Goal: Check status: Check status

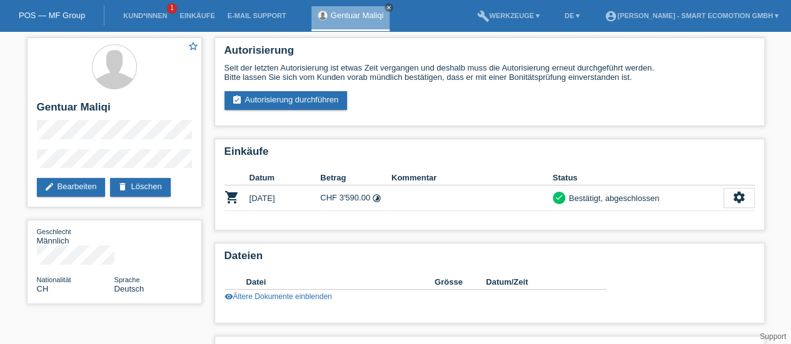
click at [198, 17] on link "Einkäufe" at bounding box center [197, 16] width 48 height 8
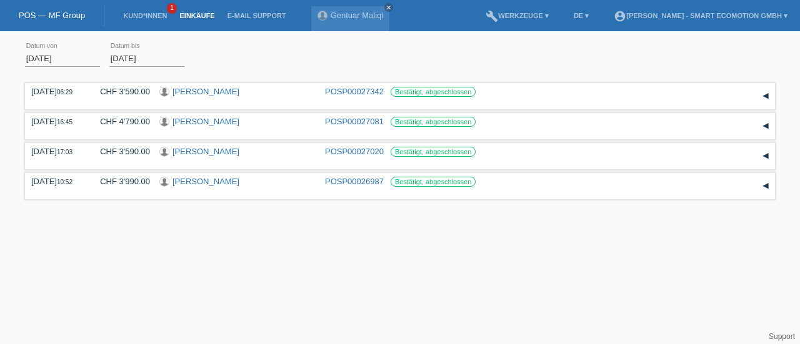
click at [54, 56] on input "[DATE]" at bounding box center [62, 59] width 75 height 16
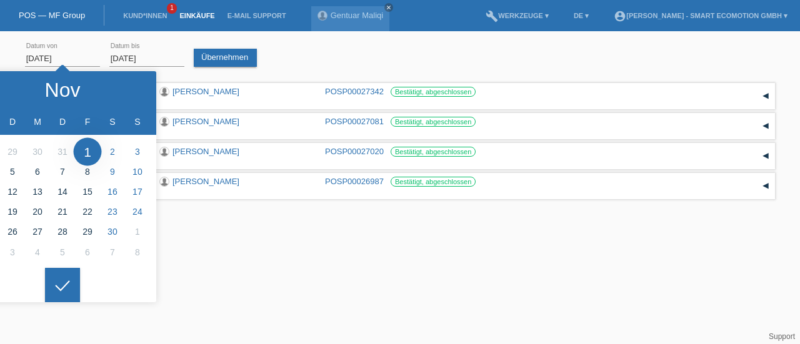
type input "01.10.2024"
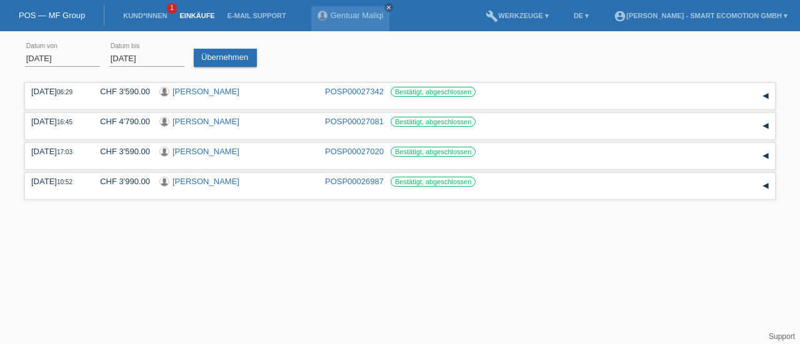
click at [61, 293] on div at bounding box center [62, 275] width 35 height 35
click at [221, 61] on link "Übernehmen" at bounding box center [225, 58] width 63 height 18
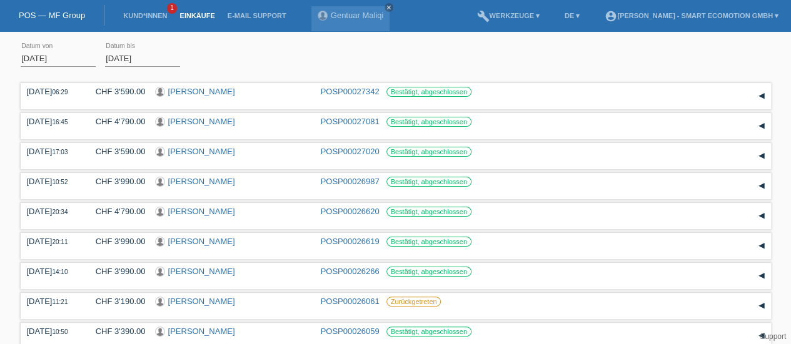
scroll to position [96, 0]
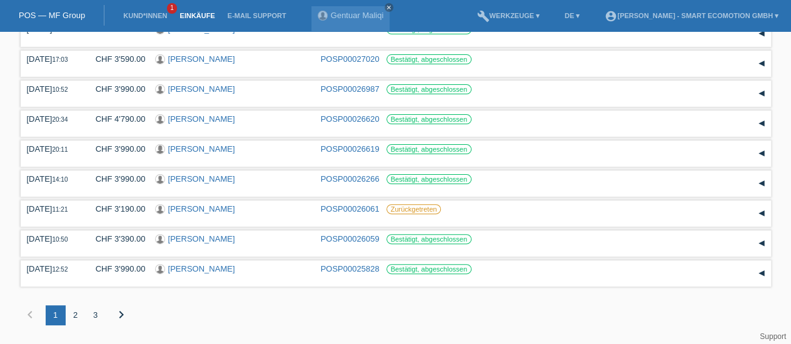
click at [74, 317] on div "2" at bounding box center [76, 316] width 20 height 20
click at [95, 317] on div "3" at bounding box center [96, 316] width 20 height 20
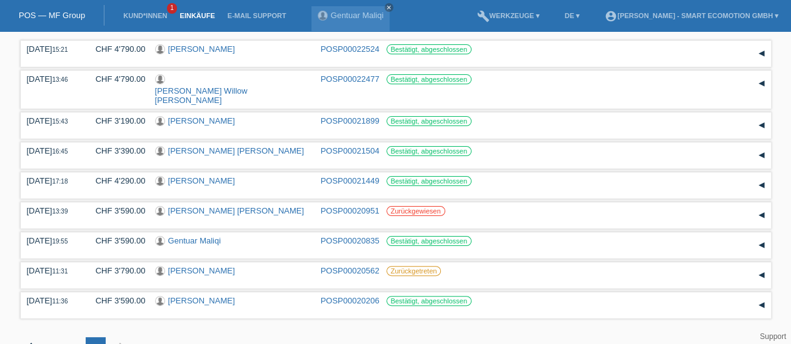
scroll to position [42, 0]
